Goal: Obtain resource: Download file/media

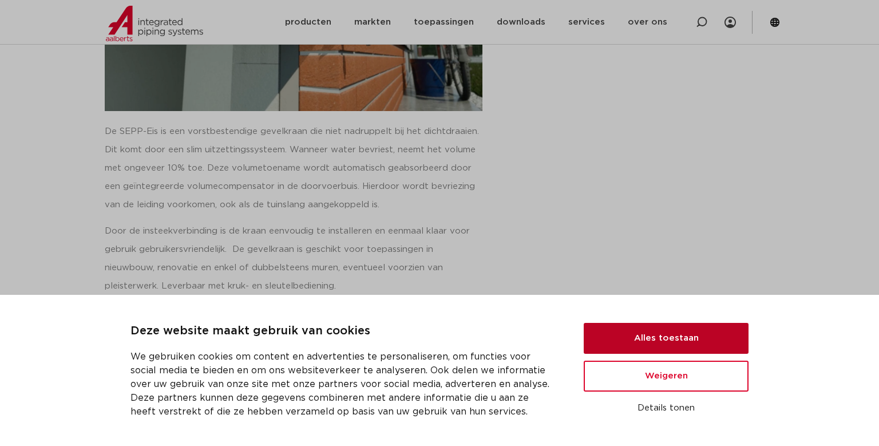
scroll to position [302, 0]
click at [665, 332] on button "Alles toestaan" at bounding box center [666, 338] width 165 height 31
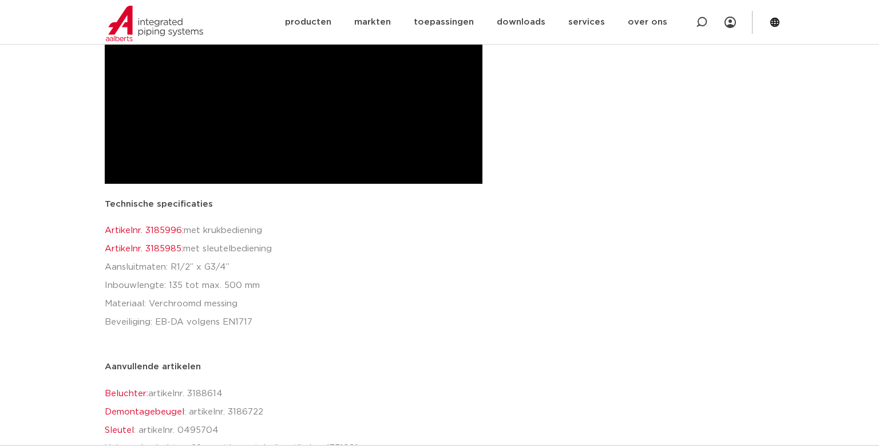
scroll to position [846, 0]
drag, startPoint x: 334, startPoint y: 218, endPoint x: 257, endPoint y: 221, distance: 76.7
click at [333, 218] on div "Technische specificaties Artikelnr. 3185996: met krukbediening Artikelnr. 31859…" at bounding box center [294, 339] width 378 height 289
click at [180, 230] on link "Artikelnr. 3185996:" at bounding box center [144, 229] width 79 height 9
drag, startPoint x: 184, startPoint y: 229, endPoint x: 145, endPoint y: 231, distance: 38.4
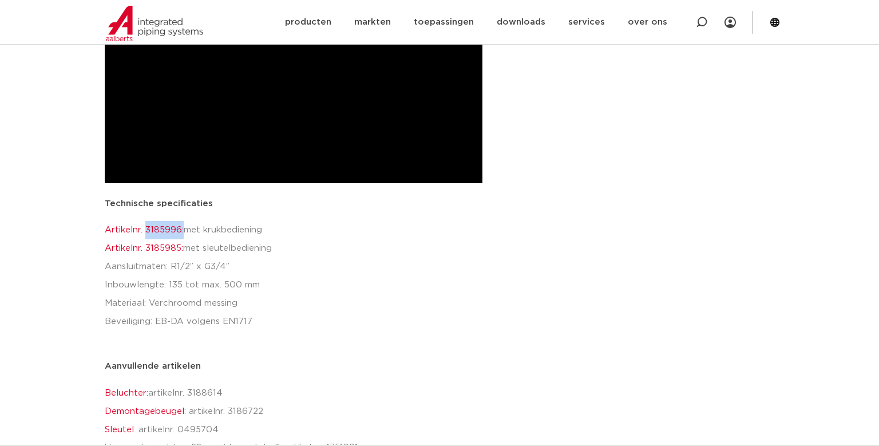
click at [145, 231] on p "Artikelnr. 3185996: met krukbediening Artikelnr. 3185985: met sleutelbediening …" at bounding box center [294, 285] width 378 height 128
drag, startPoint x: 264, startPoint y: 231, endPoint x: 127, endPoint y: 235, distance: 136.8
click at [100, 239] on div "newsroom SEPP-Eis: de vorstbestendige gevelkraan 1 december 2020 , 13:04 De SEP…" at bounding box center [323, 5] width 449 height 1565
drag, startPoint x: 376, startPoint y: 251, endPoint x: 355, endPoint y: 246, distance: 22.2
click at [374, 251] on p "Artikelnr. 3185996: met krukbediening Artikelnr. 3185985: met sleutelbediening …" at bounding box center [294, 285] width 378 height 128
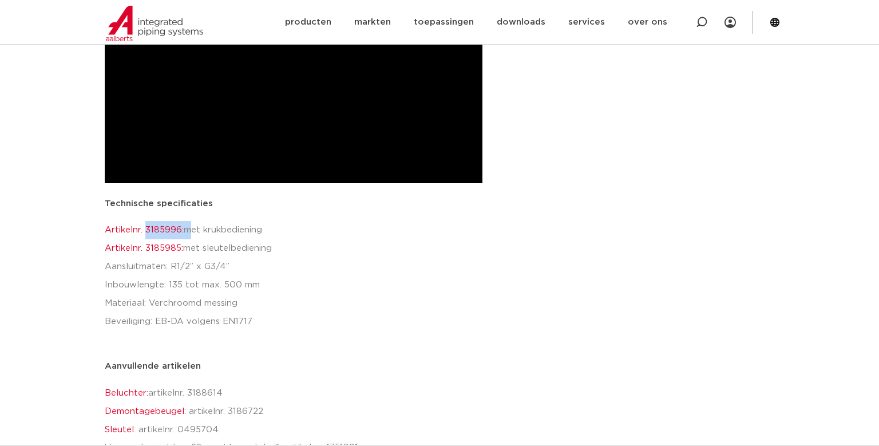
drag, startPoint x: 185, startPoint y: 231, endPoint x: 148, endPoint y: 234, distance: 37.9
click at [148, 234] on p "Artikelnr. 3185996: met krukbediening Artikelnr. 3185985: met sleutelbediening …" at bounding box center [294, 285] width 378 height 128
copy p "3185996:"
click at [120, 232] on link "Artikelnr. 3185996:" at bounding box center [144, 229] width 79 height 9
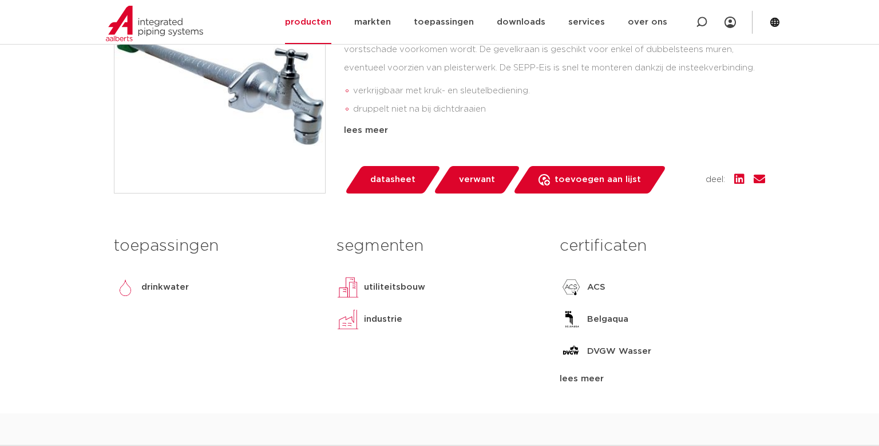
scroll to position [362, 0]
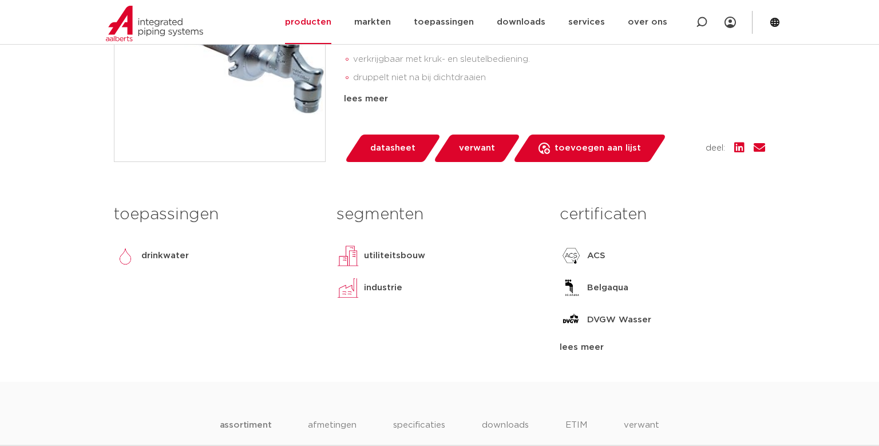
click at [393, 154] on span "datasheet" at bounding box center [392, 148] width 45 height 18
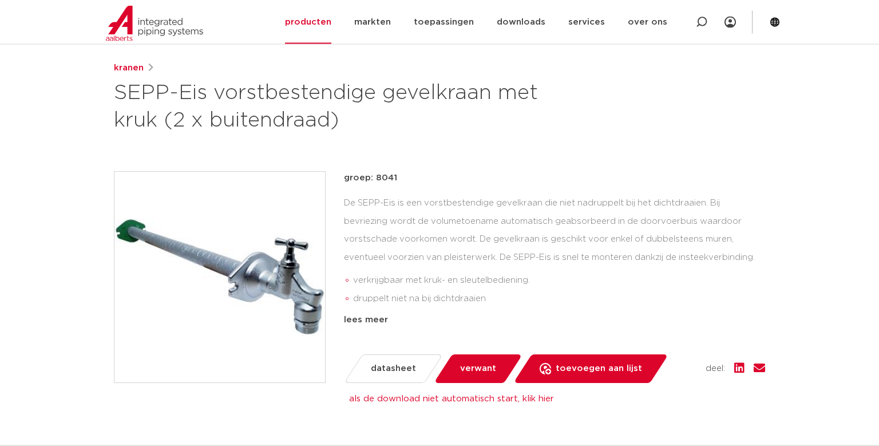
scroll to position [60, 0]
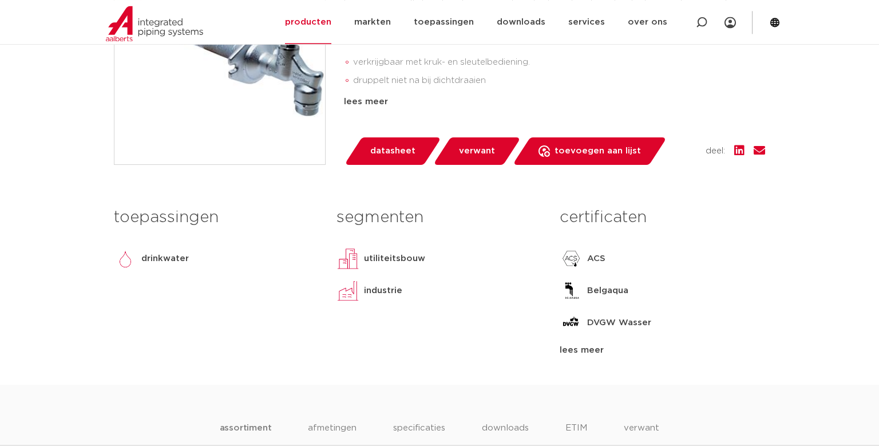
scroll to position [362, 0]
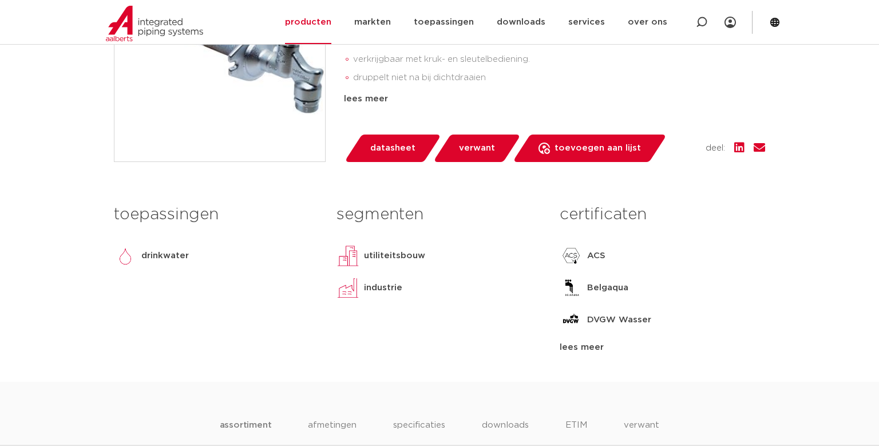
click at [397, 148] on span "datasheet" at bounding box center [392, 148] width 45 height 18
